Goal: Task Accomplishment & Management: Use online tool/utility

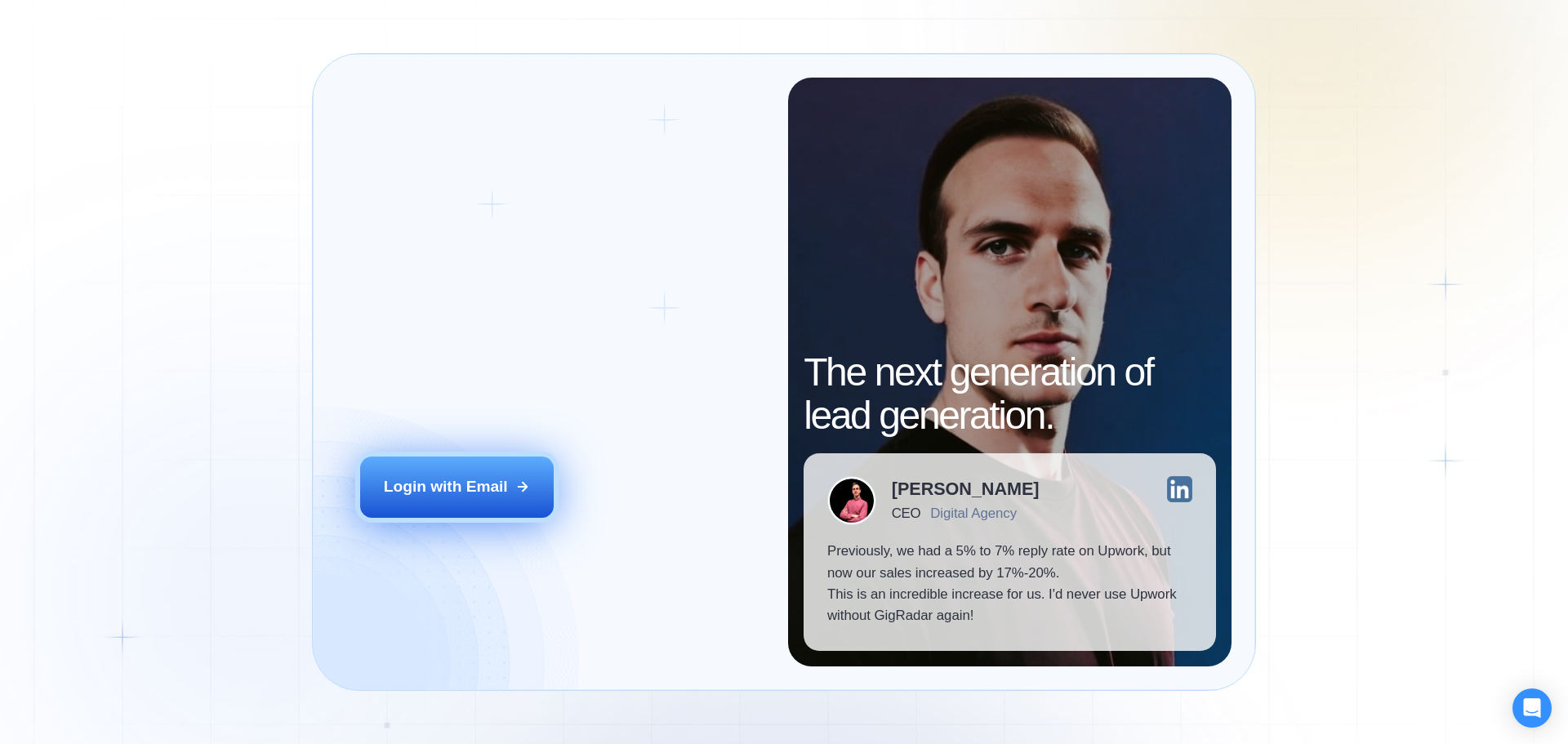
click at [396, 498] on button "Login with Email" at bounding box center [457, 486] width 194 height 60
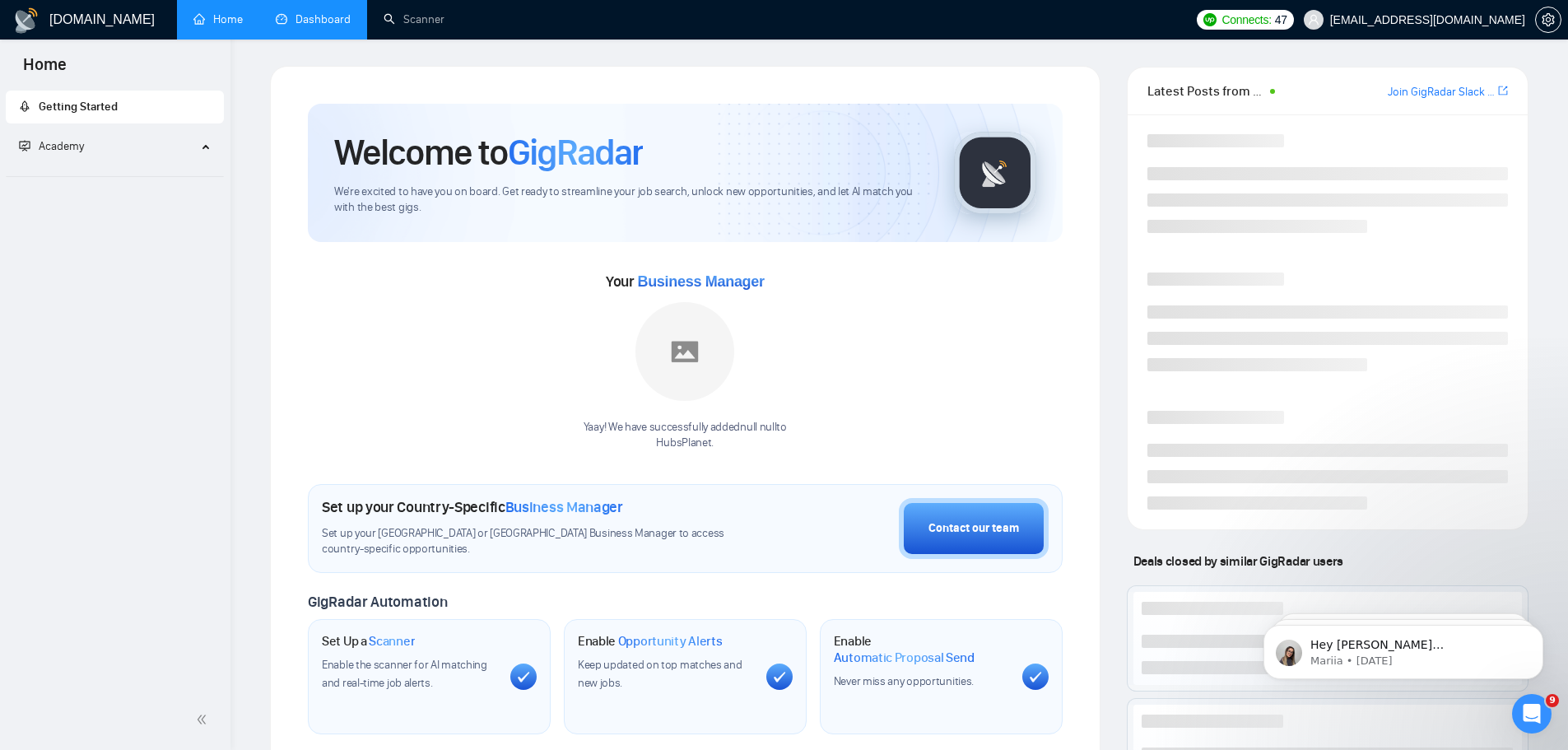
click at [322, 21] on link "Dashboard" at bounding box center [313, 19] width 74 height 14
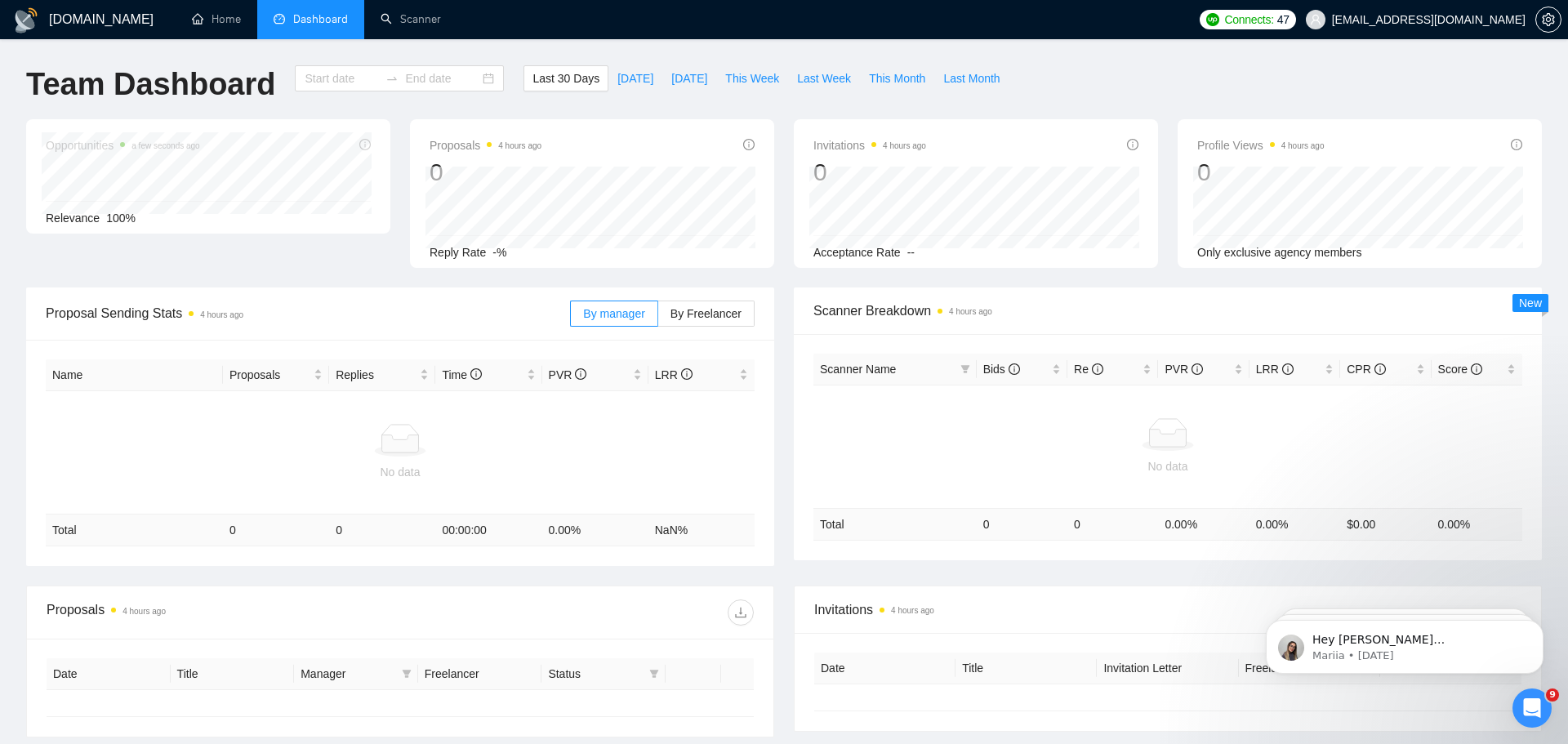
type input "[DATE]"
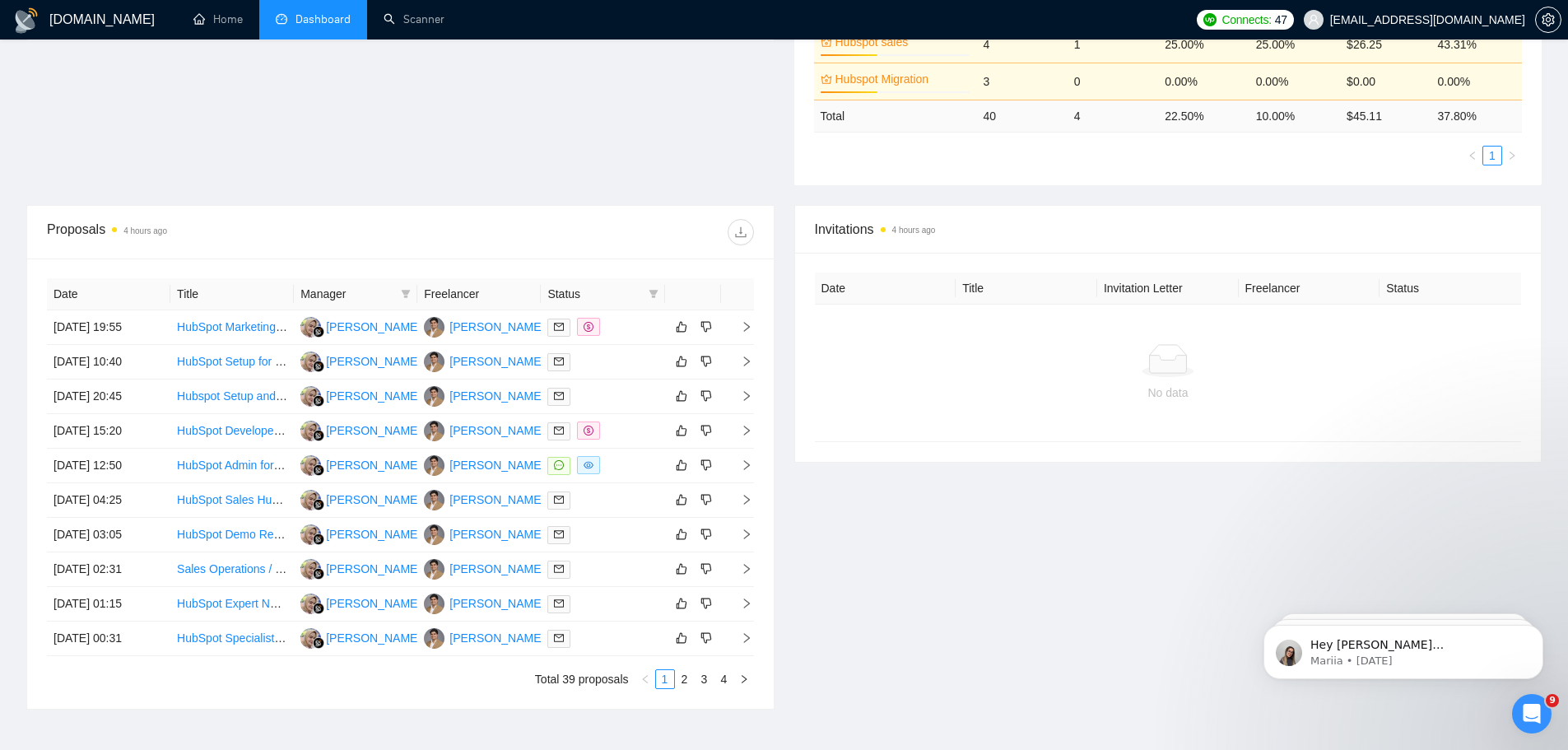
scroll to position [475, 0]
click at [684, 680] on link "2" at bounding box center [684, 676] width 18 height 18
click at [663, 676] on link "1" at bounding box center [665, 676] width 18 height 18
click at [751, 467] on icon "right" at bounding box center [747, 463] width 11 height 11
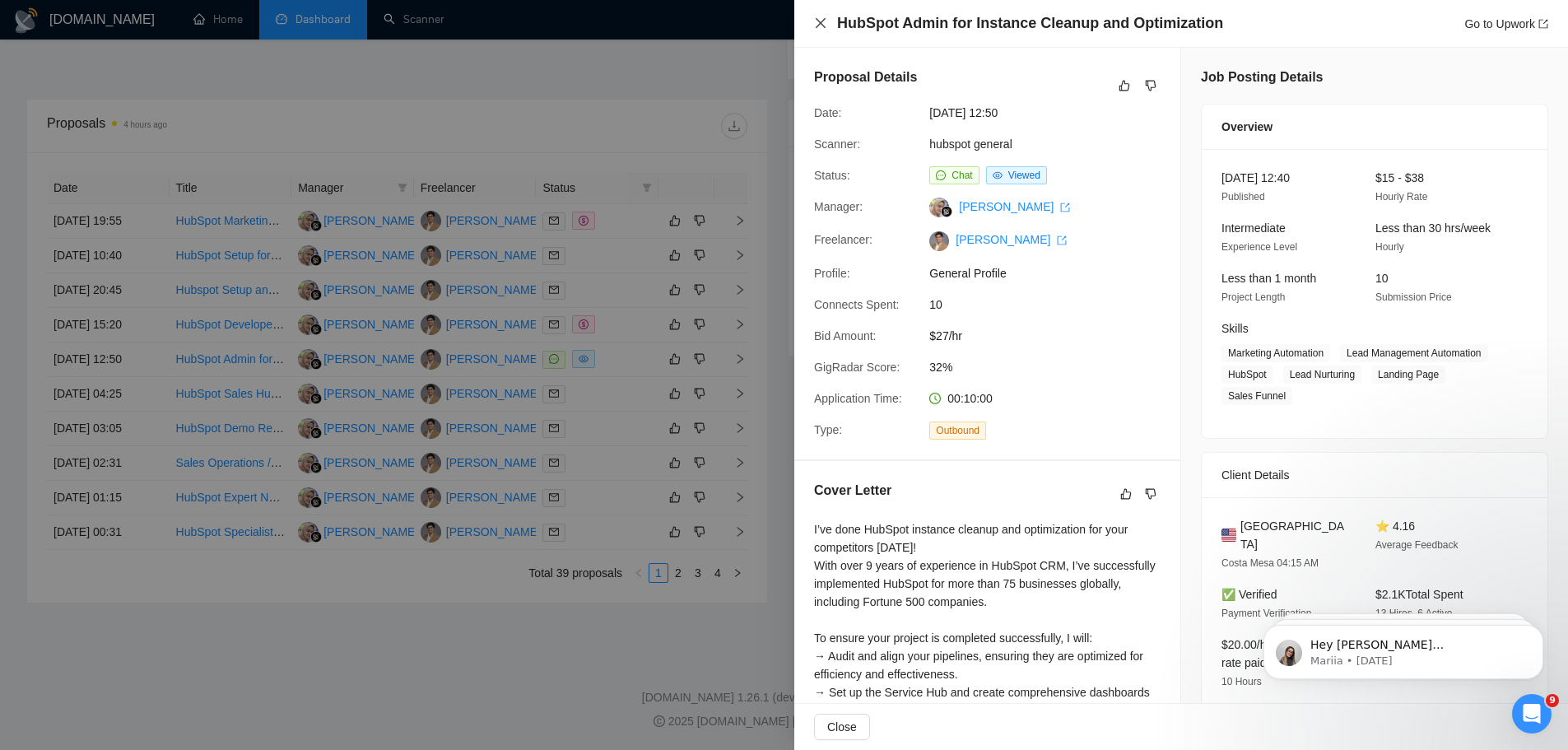
click at [823, 22] on icon "close" at bounding box center [820, 23] width 13 height 13
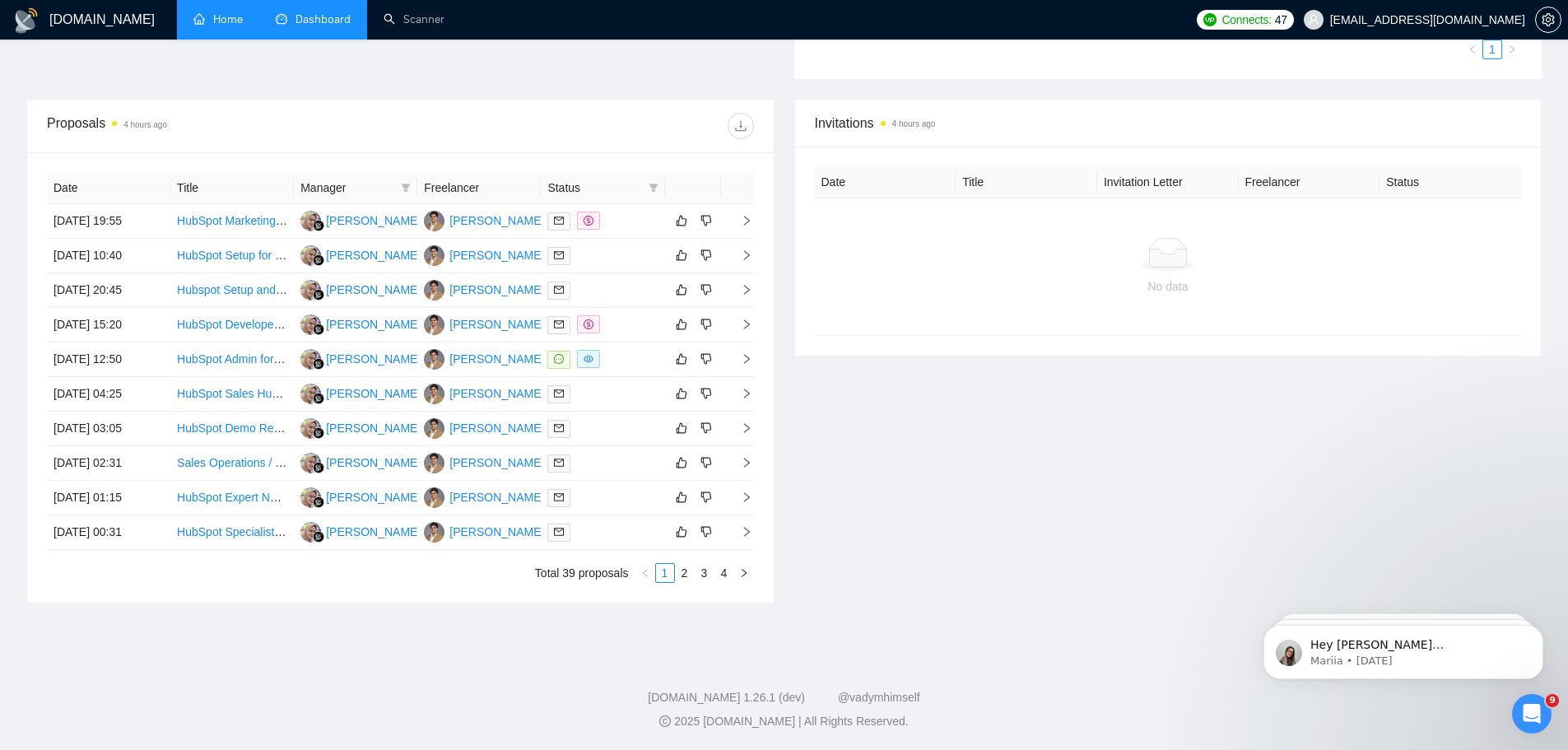
click at [232, 26] on link "Home" at bounding box center [218, 19] width 49 height 14
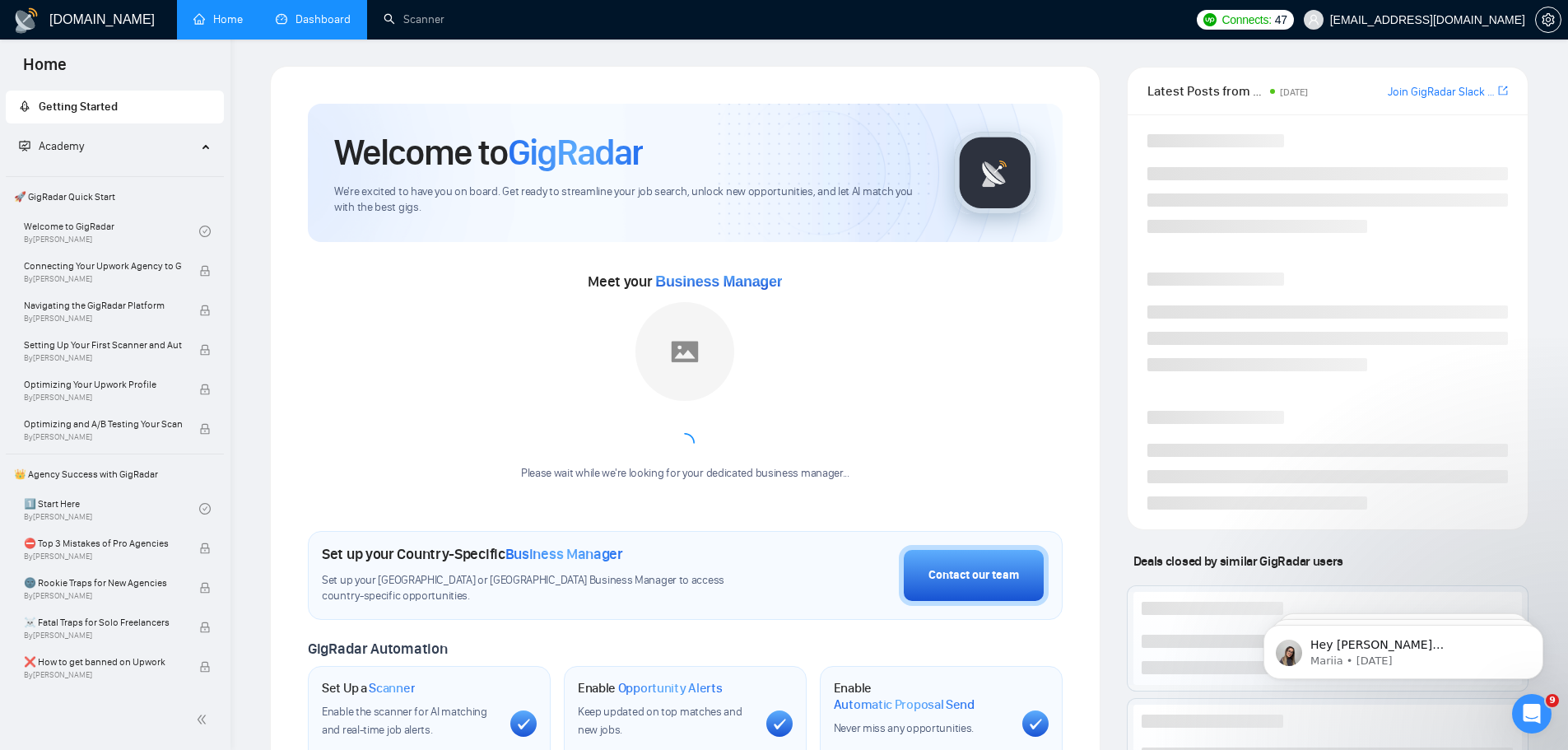
click at [318, 23] on link "Dashboard" at bounding box center [313, 19] width 74 height 14
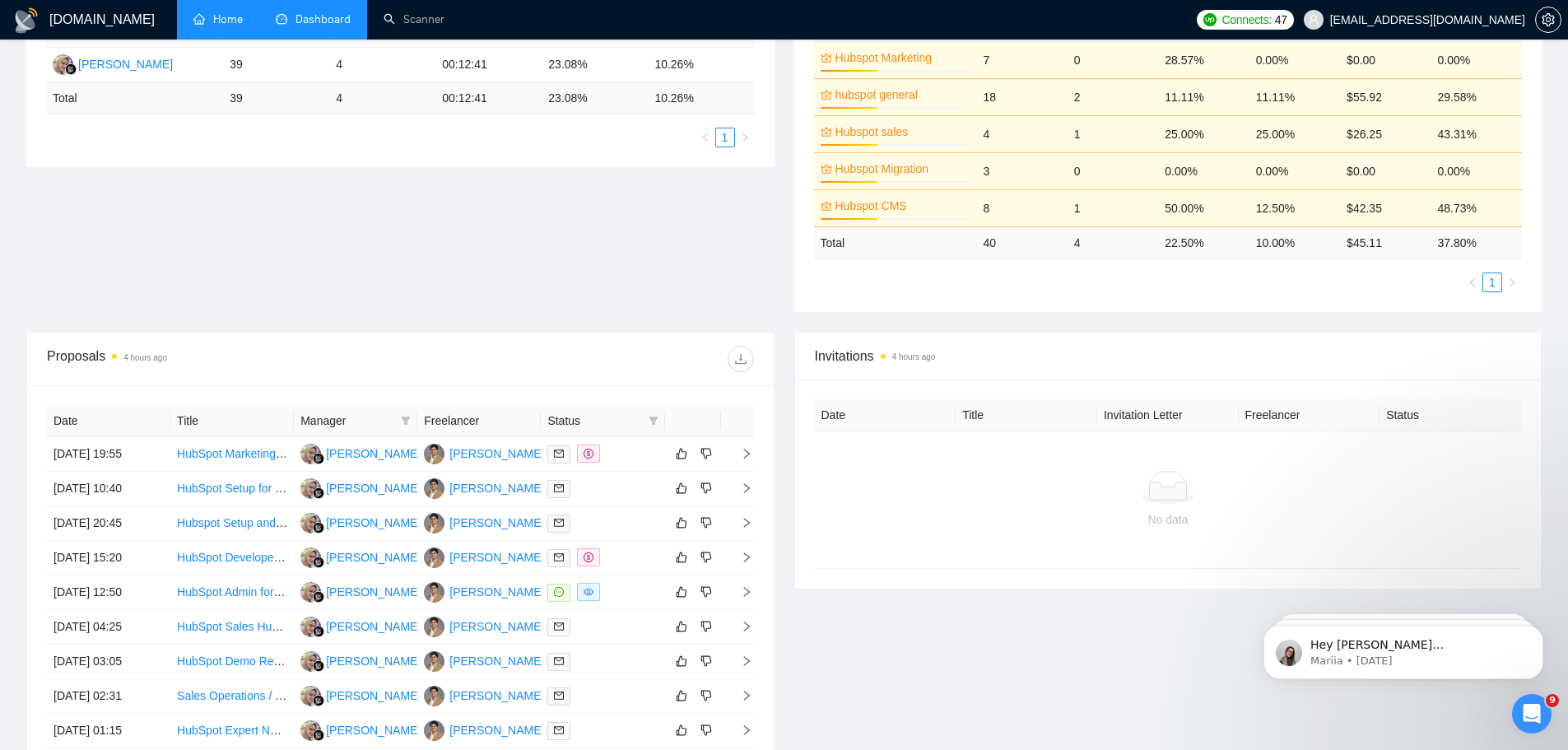
scroll to position [359, 0]
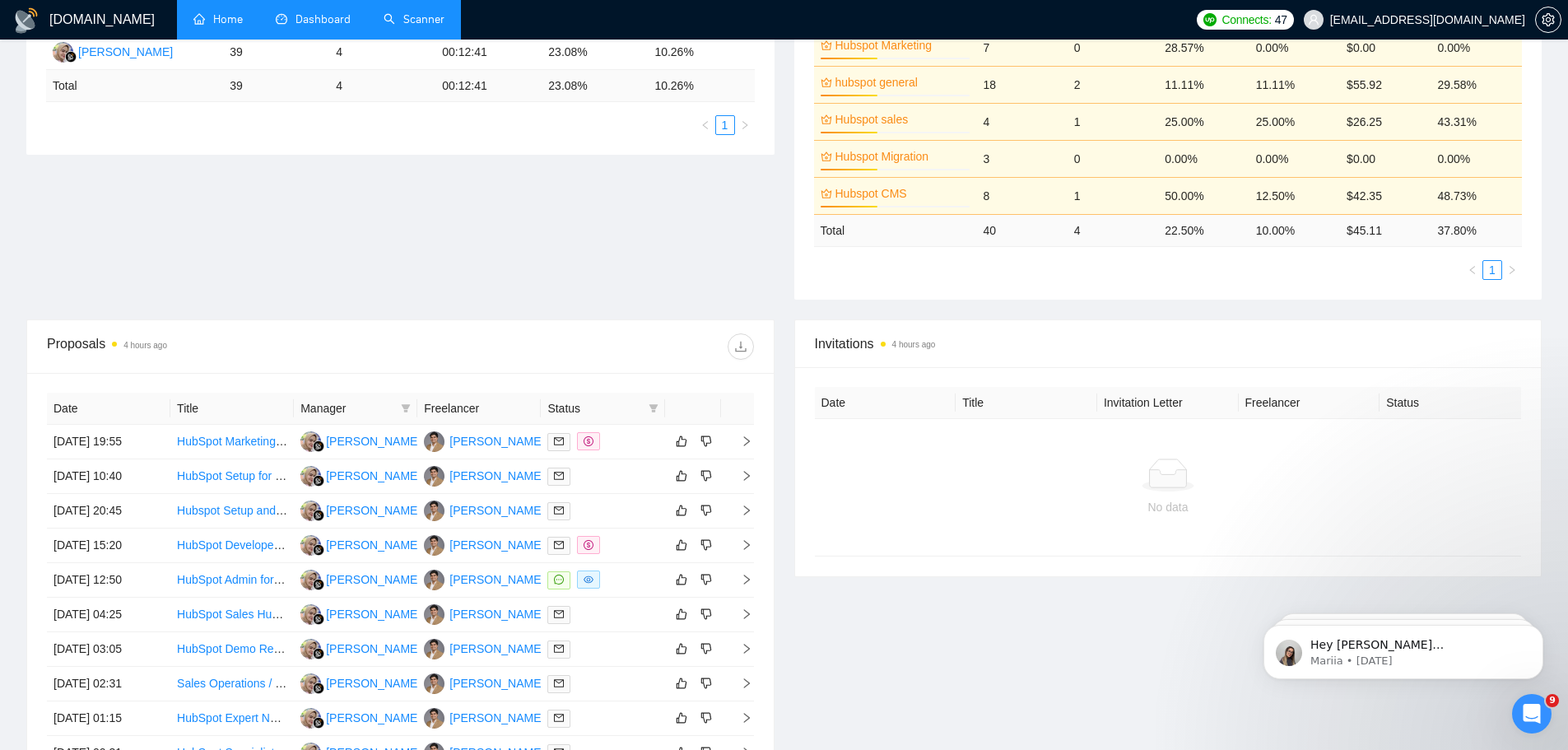
click at [415, 22] on link "Scanner" at bounding box center [413, 19] width 61 height 14
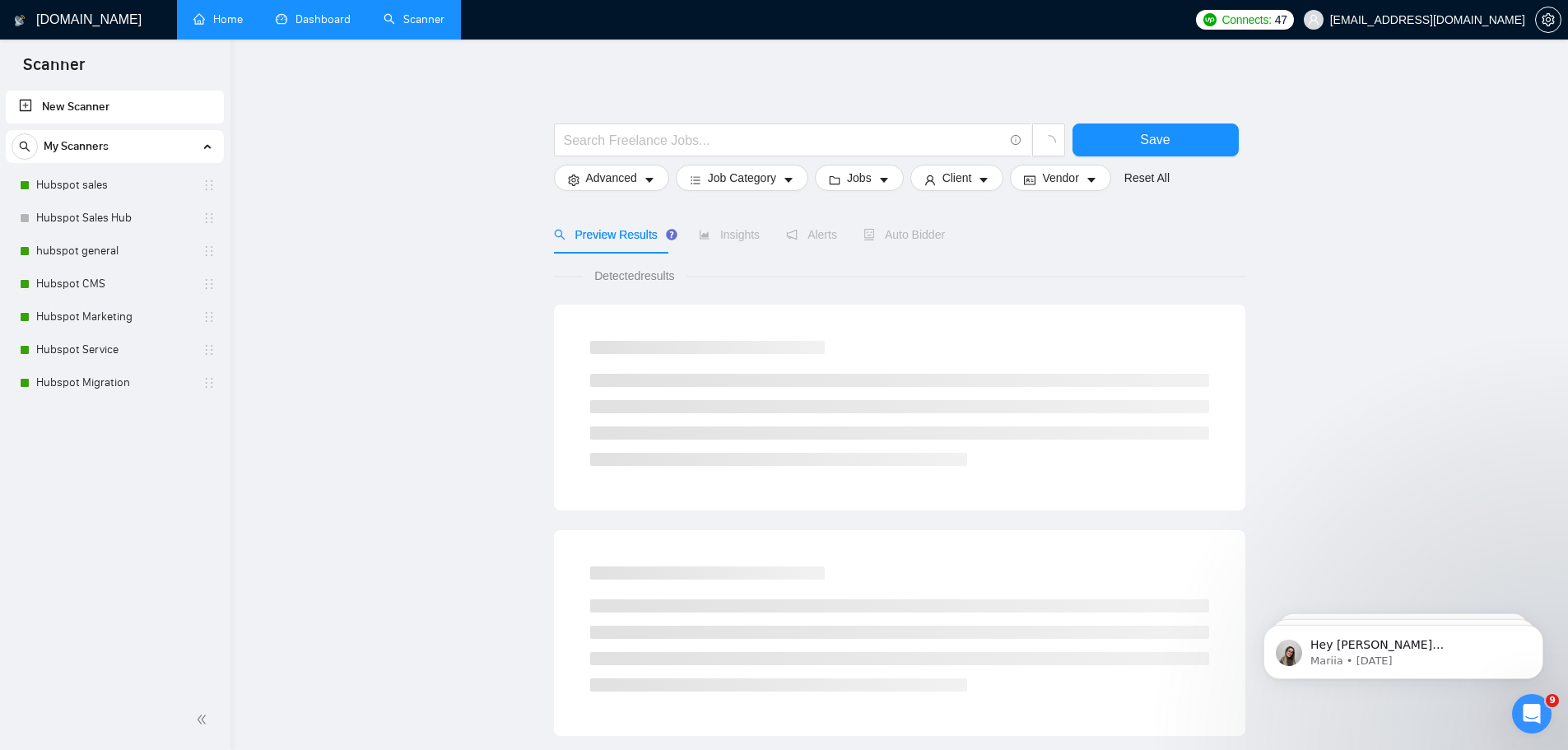
click at [326, 18] on link "Dashboard" at bounding box center [313, 19] width 74 height 14
